Goal: Task Accomplishment & Management: Manage account settings

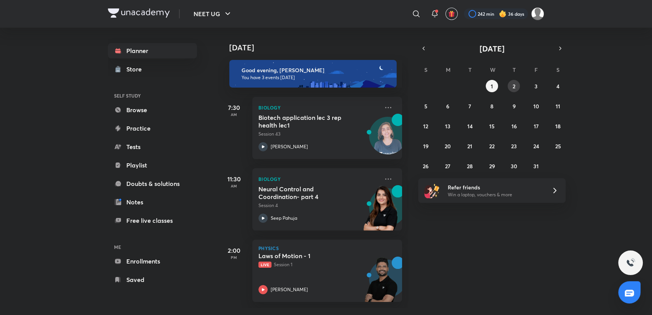
click at [508, 89] on div "28 29 30 1 2 3 4 5 6 7 8 9 10 11 12 13 14 15 16 17 18 19 20 21 22 23 24 25 26 2…" at bounding box center [492, 126] width 148 height 92
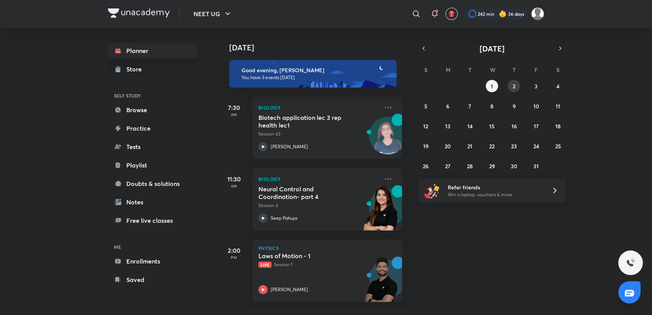
click at [516, 84] on button "2" at bounding box center [514, 86] width 12 height 12
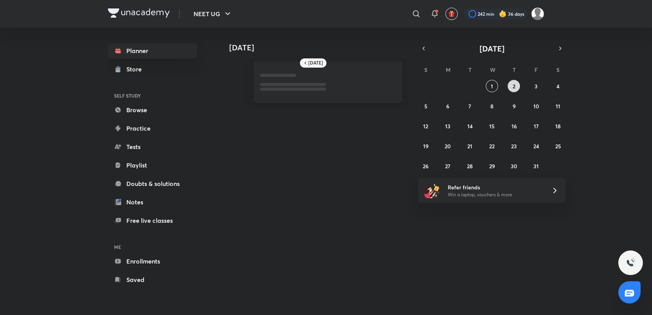
click at [516, 84] on button "2" at bounding box center [514, 86] width 12 height 12
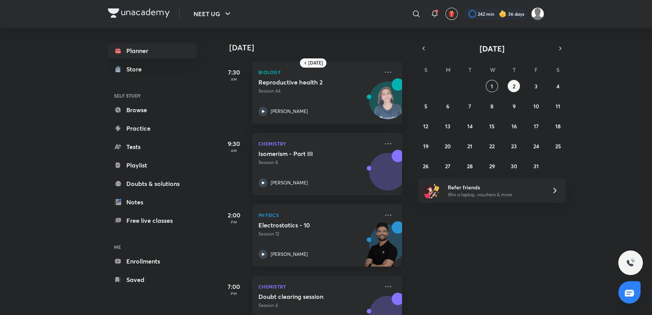
scroll to position [35, 0]
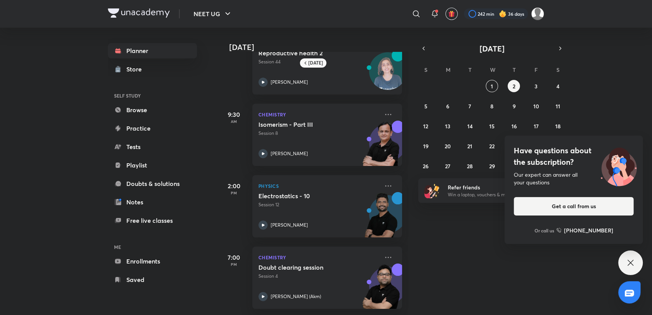
click at [628, 261] on icon at bounding box center [630, 262] width 9 height 9
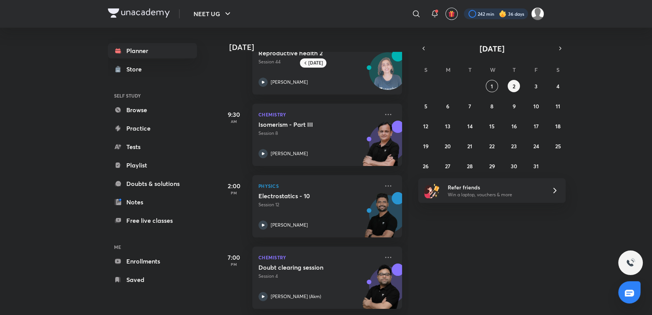
click at [487, 17] on div at bounding box center [496, 13] width 64 height 11
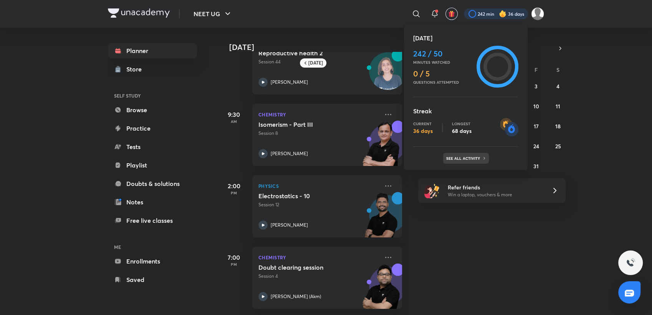
click at [475, 158] on p "See all activity" at bounding box center [464, 158] width 36 height 5
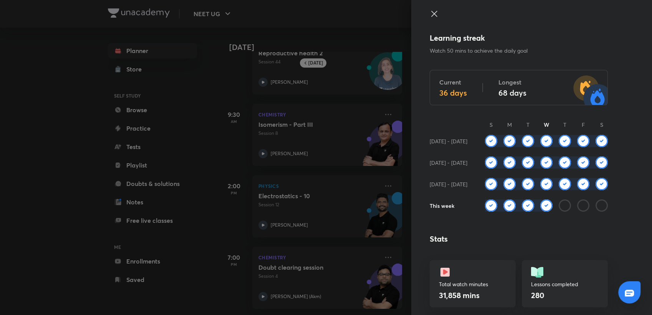
click at [191, 140] on div at bounding box center [326, 157] width 652 height 315
